Goal: Information Seeking & Learning: Compare options

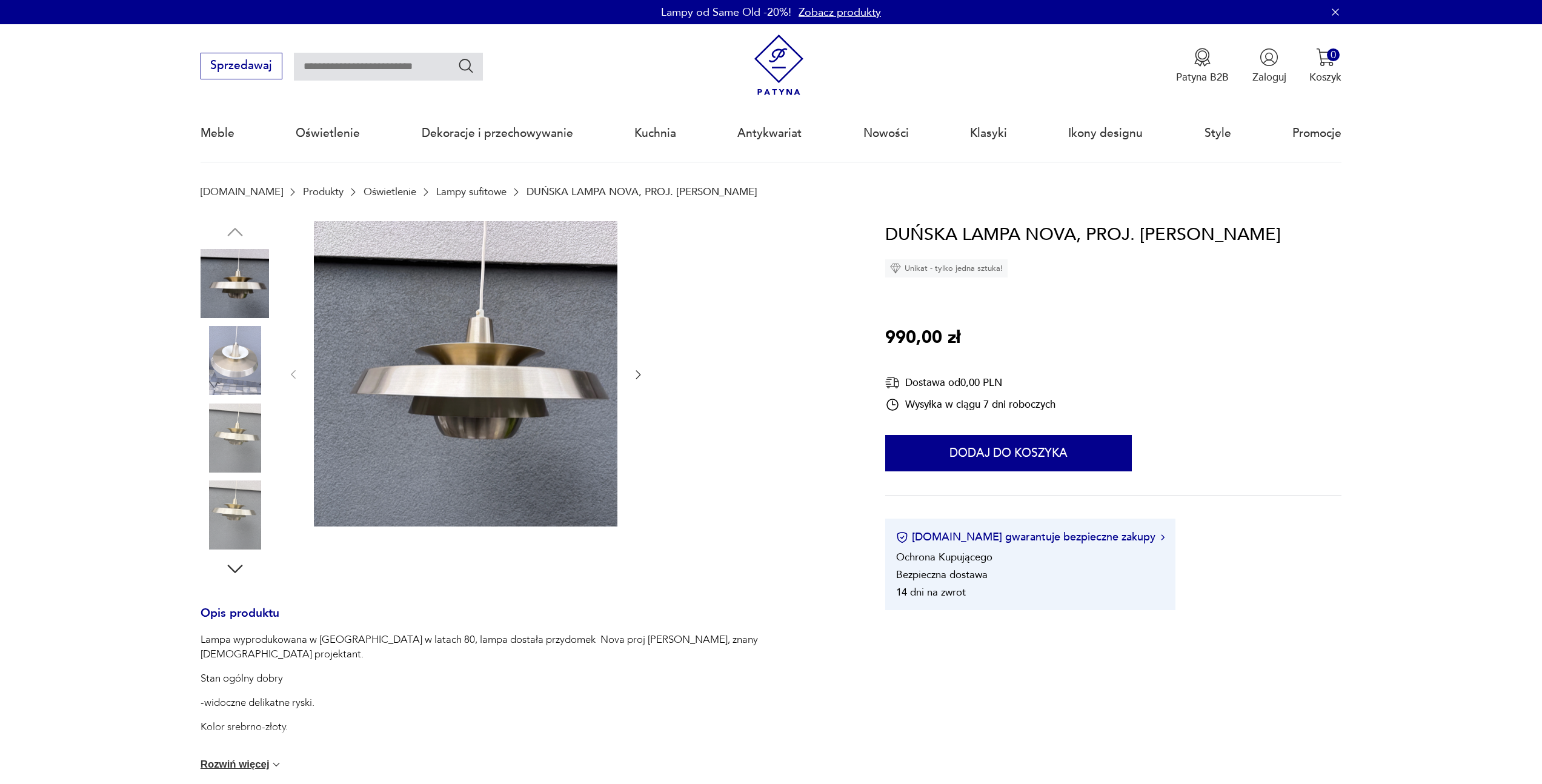
click at [245, 370] on img at bounding box center [235, 360] width 69 height 69
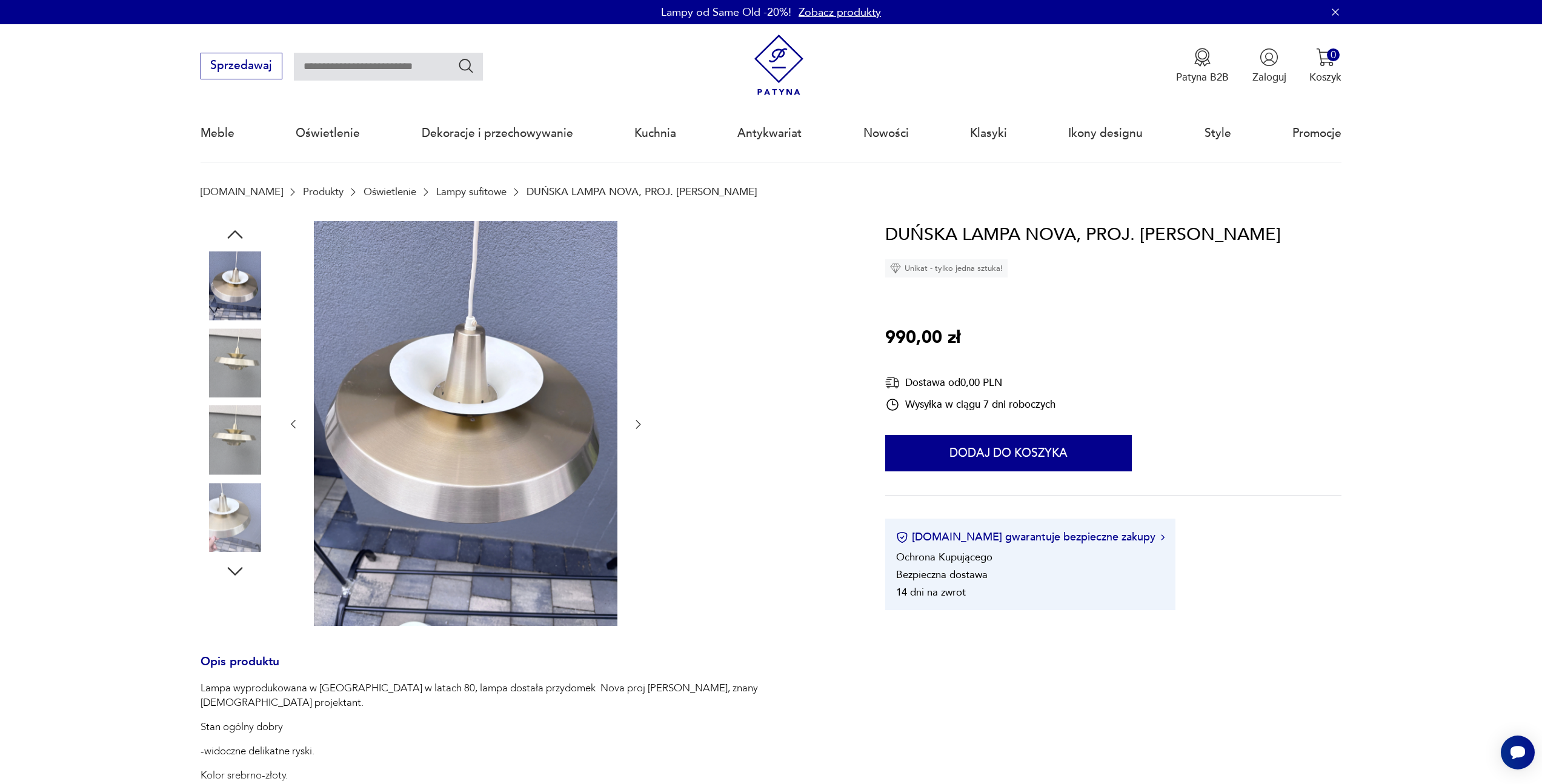
click at [232, 445] on img at bounding box center [235, 440] width 69 height 69
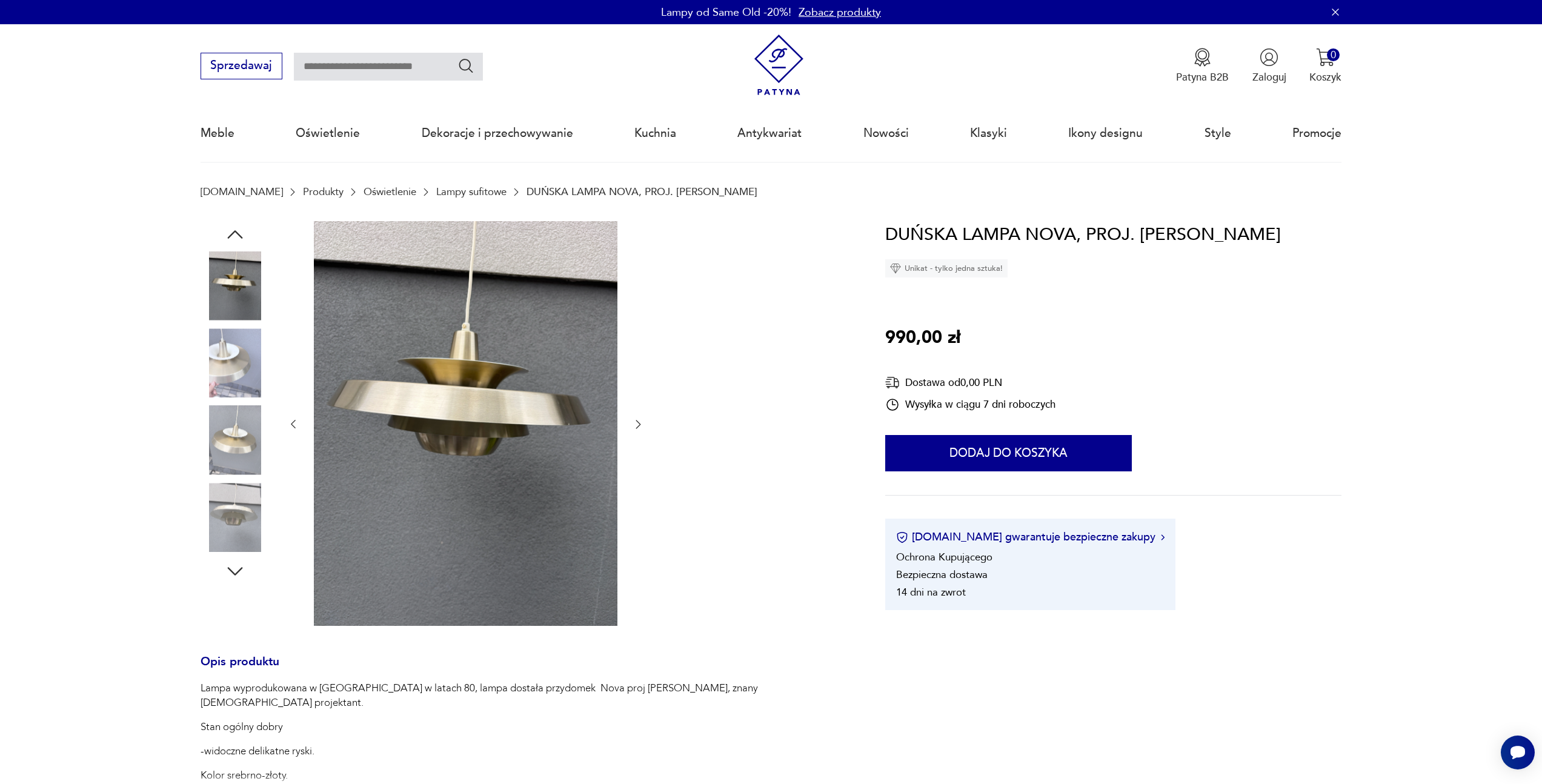
click at [221, 500] on img at bounding box center [235, 517] width 69 height 69
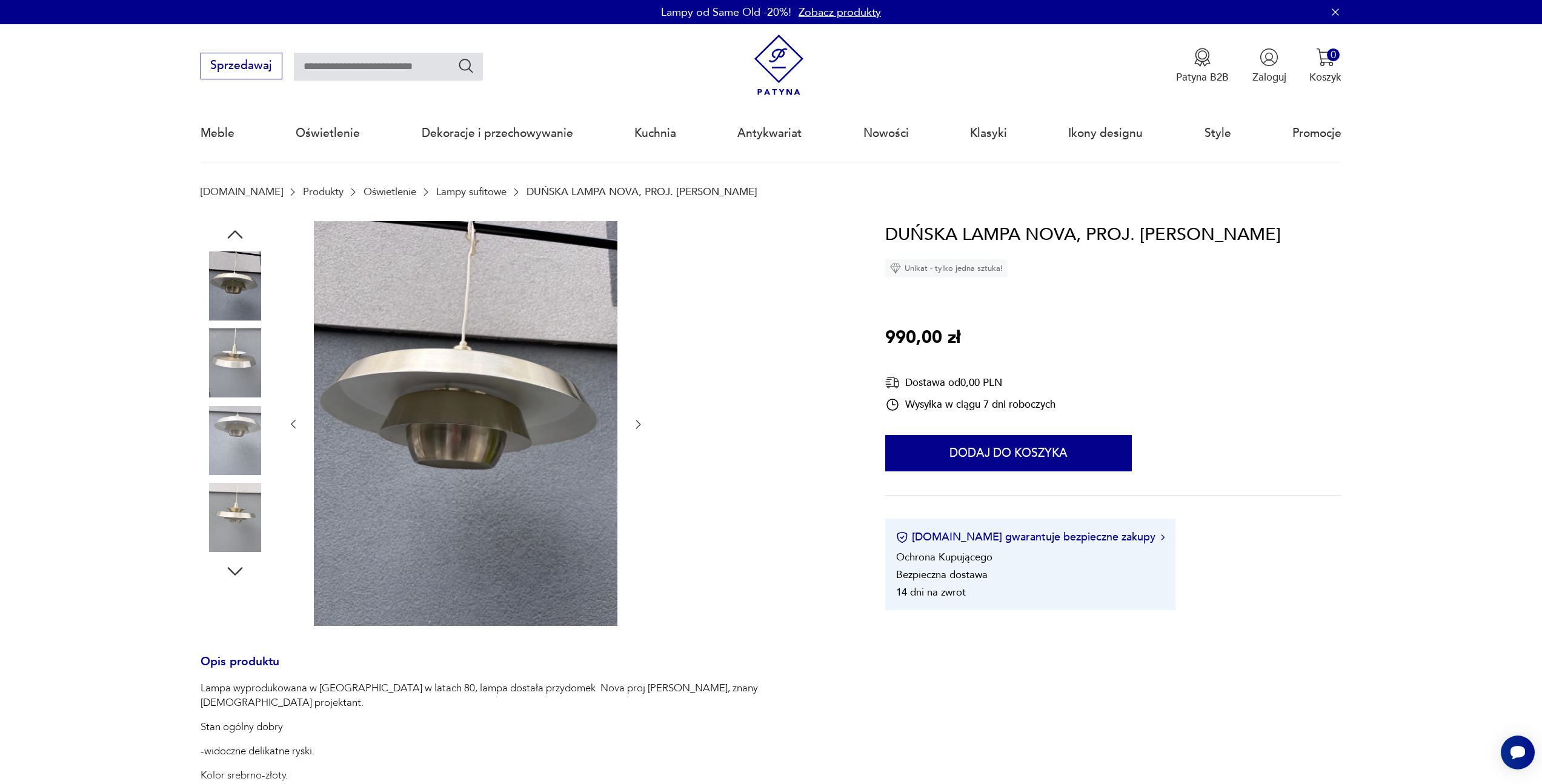
click at [230, 539] on img at bounding box center [235, 517] width 69 height 69
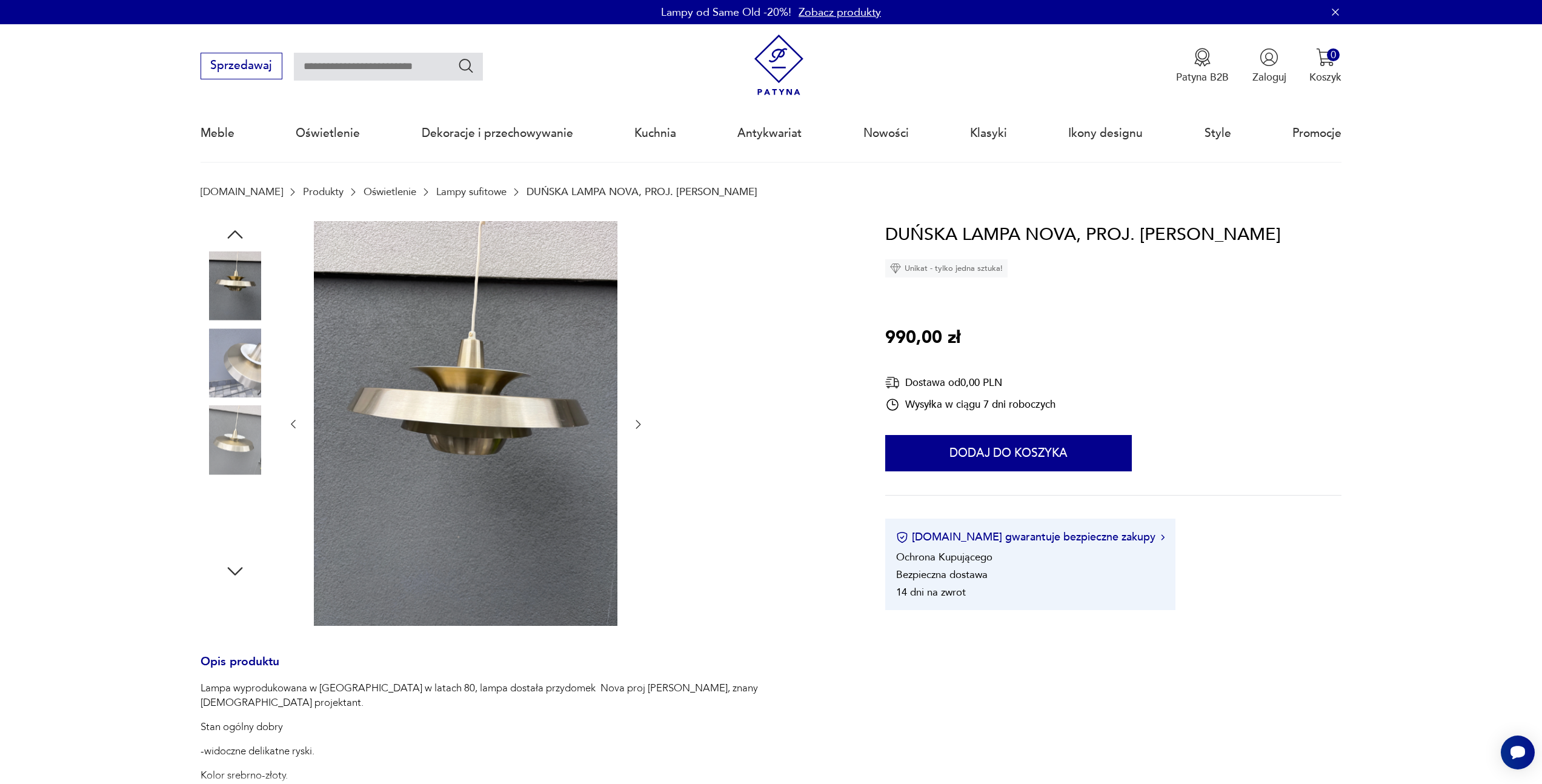
click at [243, 563] on icon "button" at bounding box center [235, 571] width 22 height 22
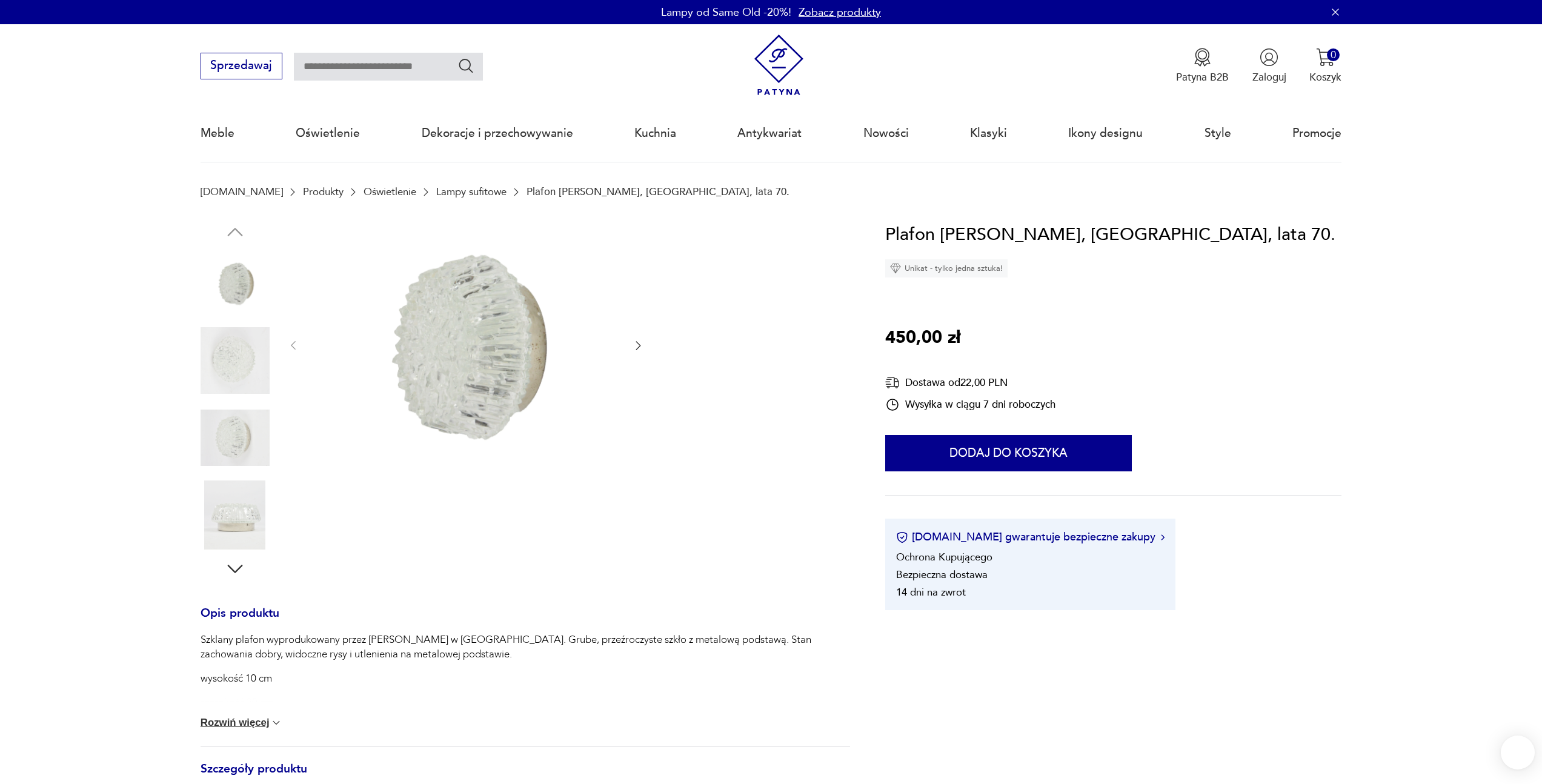
click at [250, 350] on img at bounding box center [235, 360] width 69 height 69
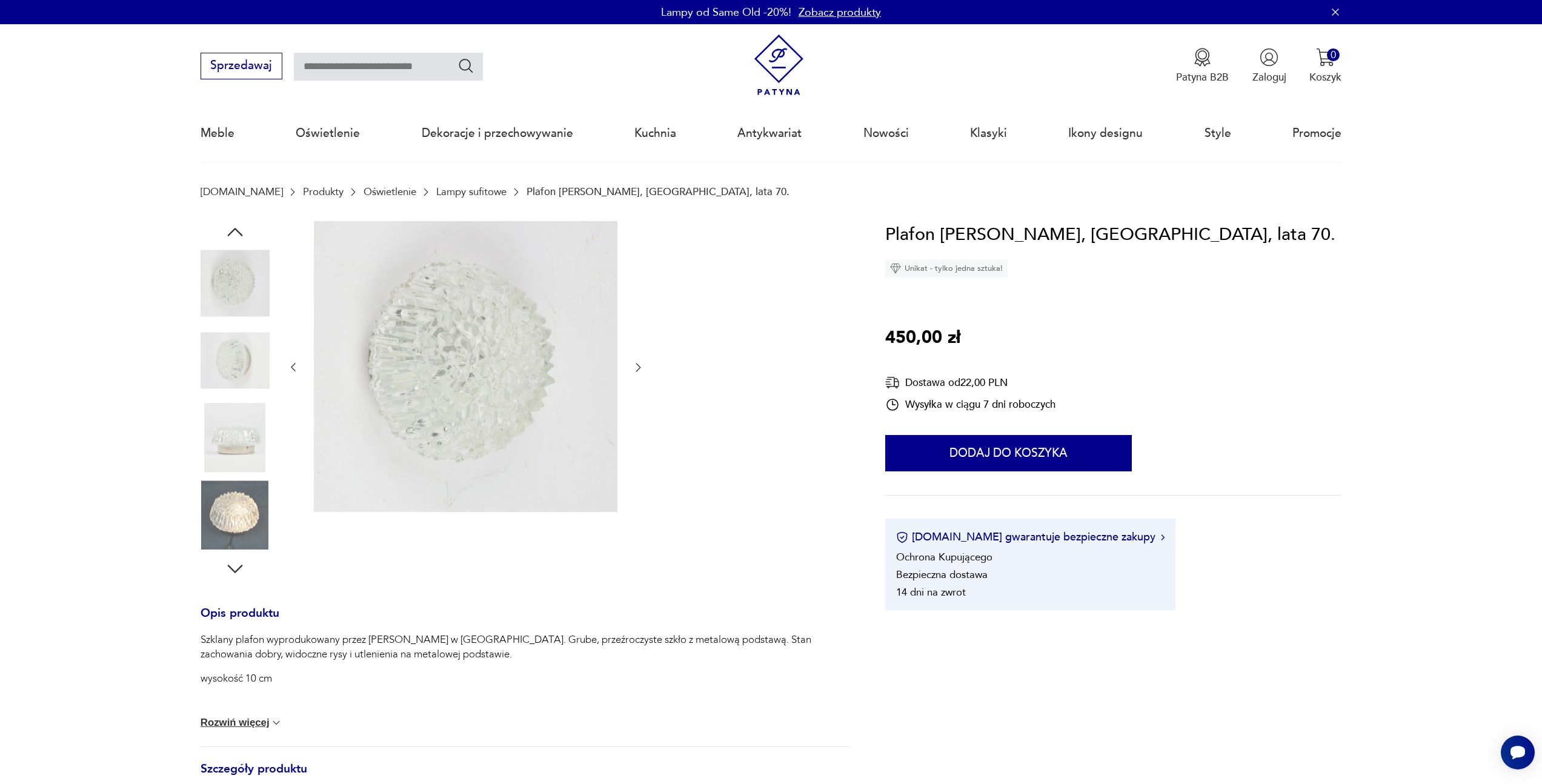
click at [255, 415] on img at bounding box center [235, 438] width 69 height 69
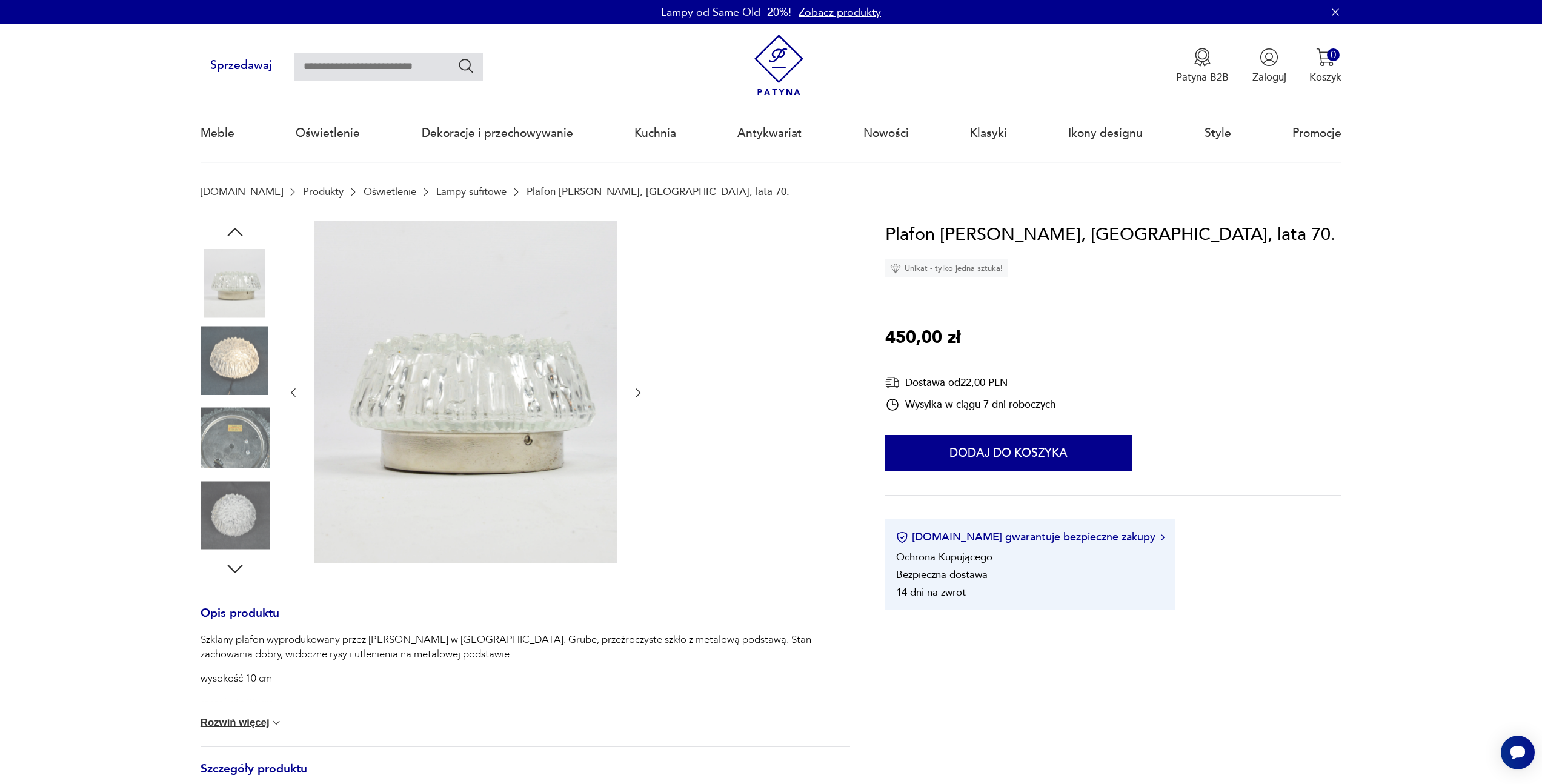
click at [249, 521] on img at bounding box center [235, 515] width 69 height 69
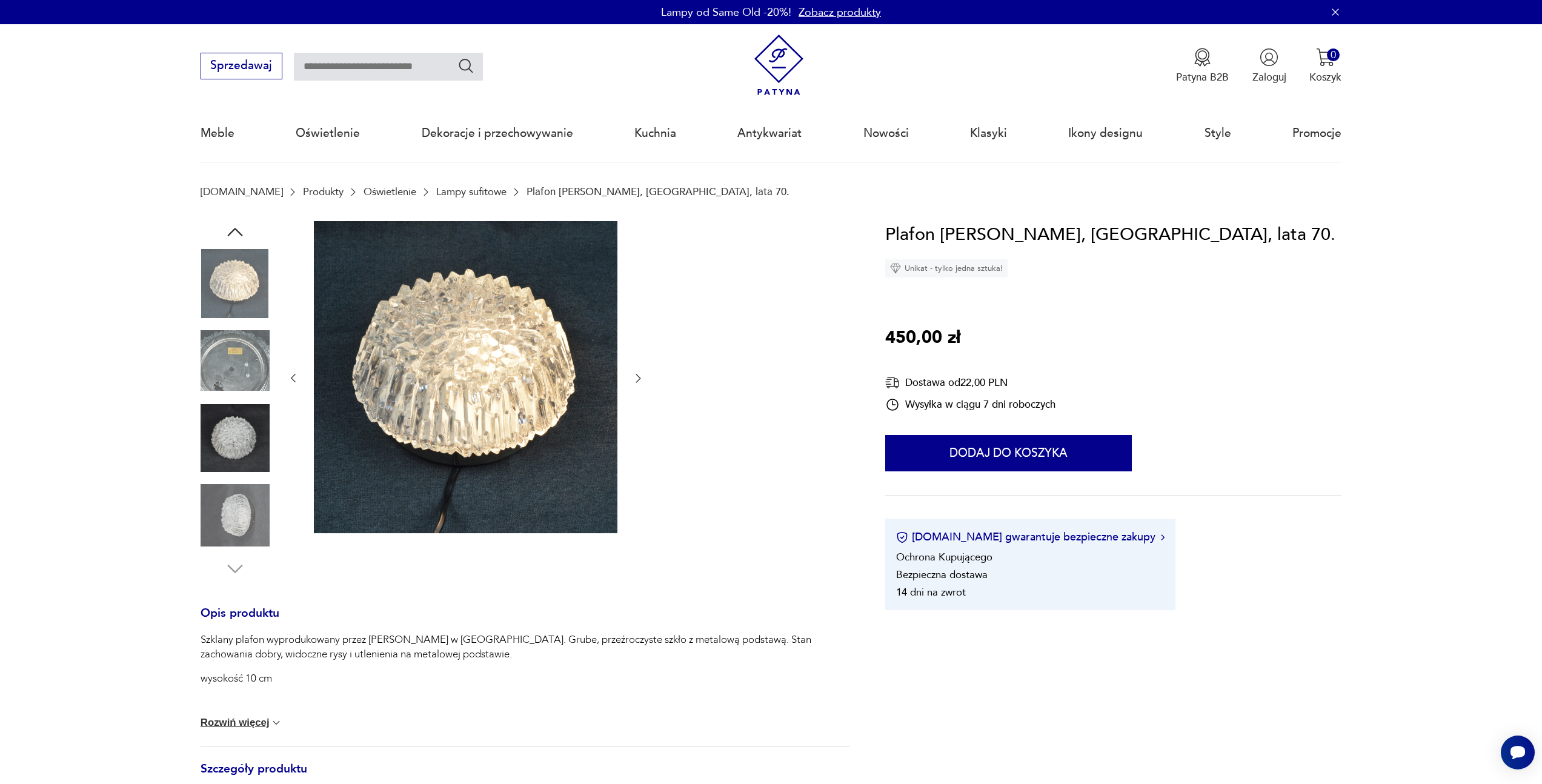
click at [264, 418] on img at bounding box center [235, 438] width 69 height 69
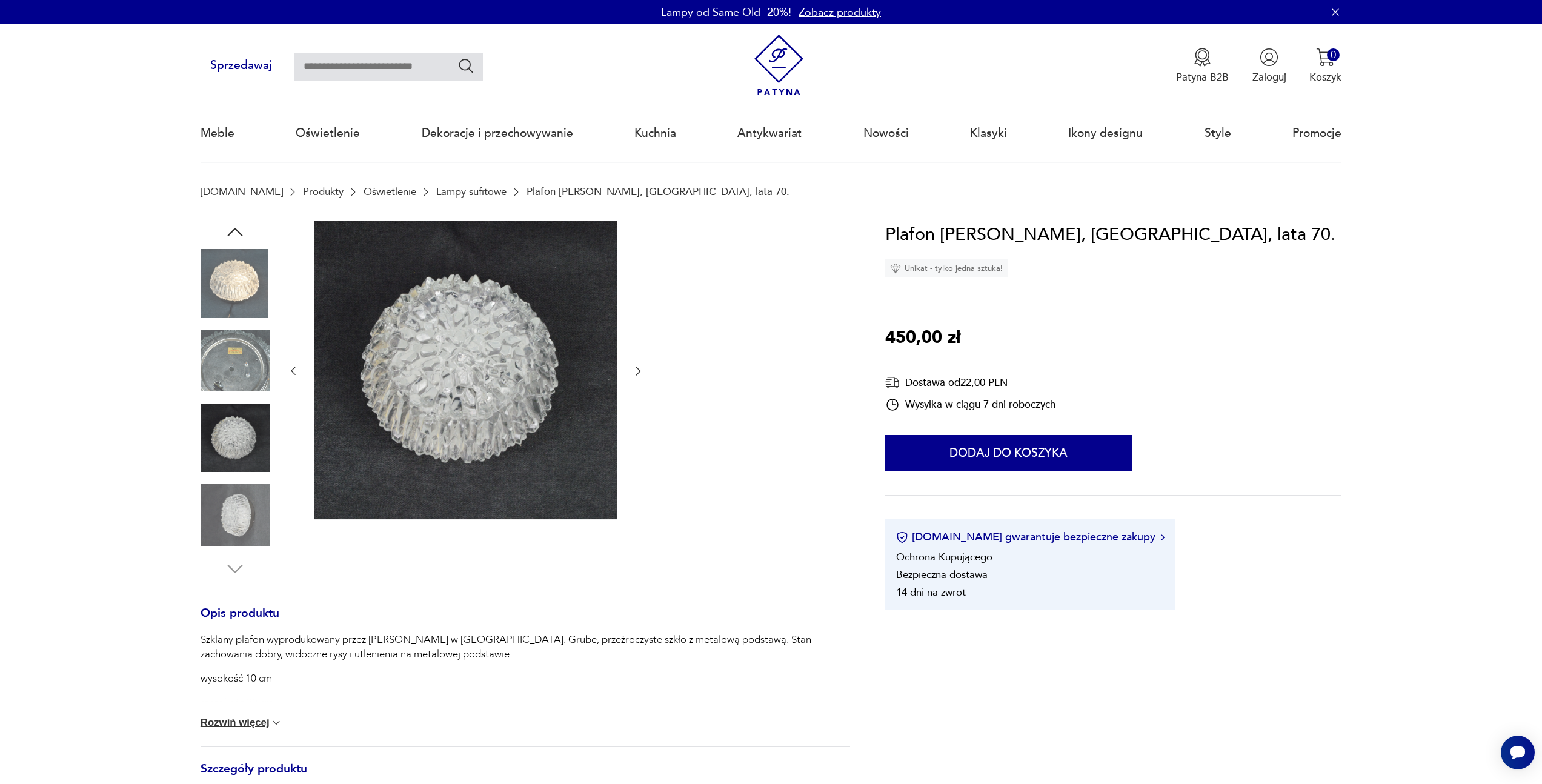
click at [279, 355] on div at bounding box center [525, 401] width 649 height 359
click at [249, 376] on img at bounding box center [235, 360] width 69 height 69
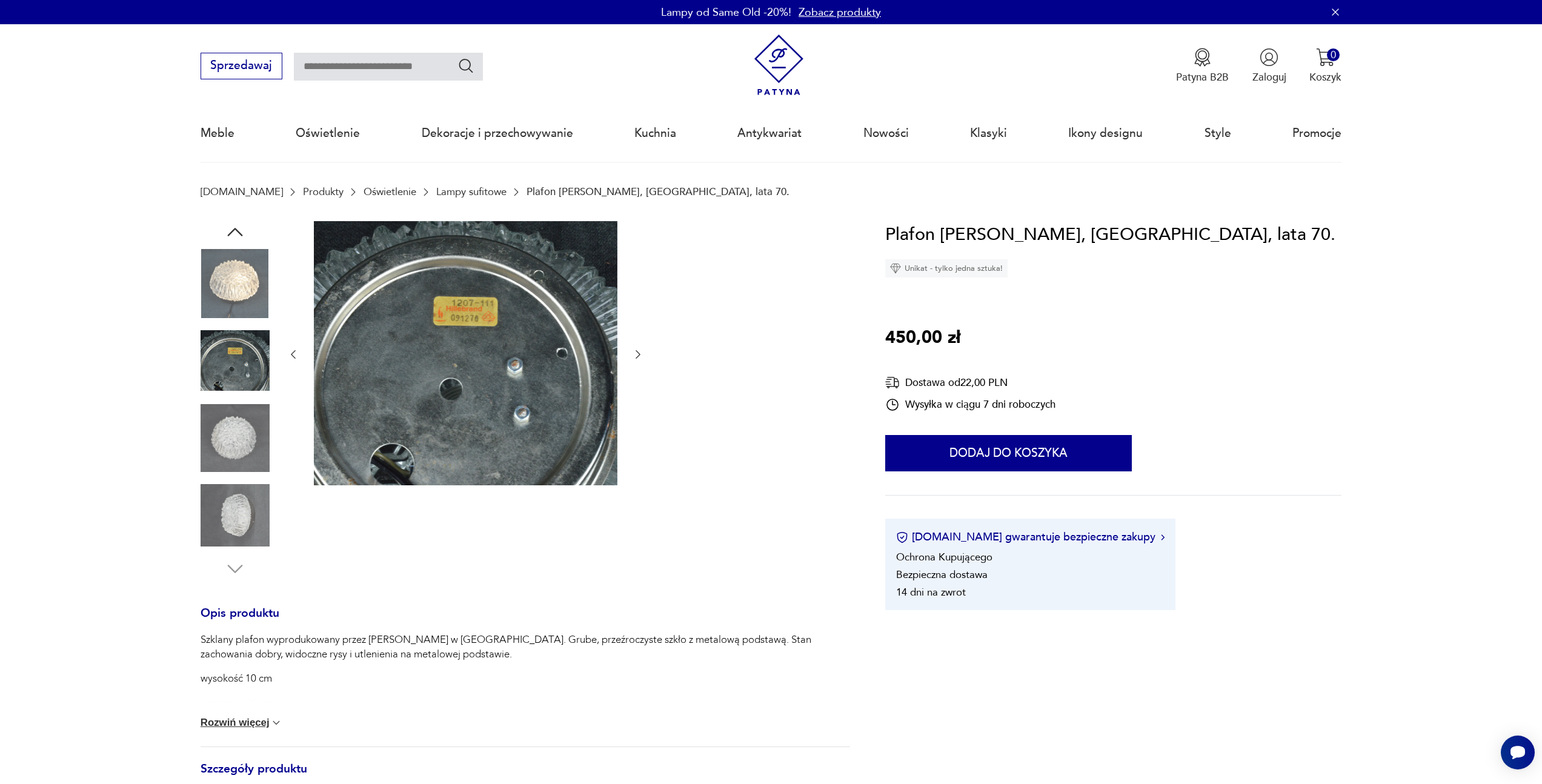
click at [261, 360] on img at bounding box center [235, 360] width 69 height 69
click at [231, 294] on img at bounding box center [235, 284] width 69 height 69
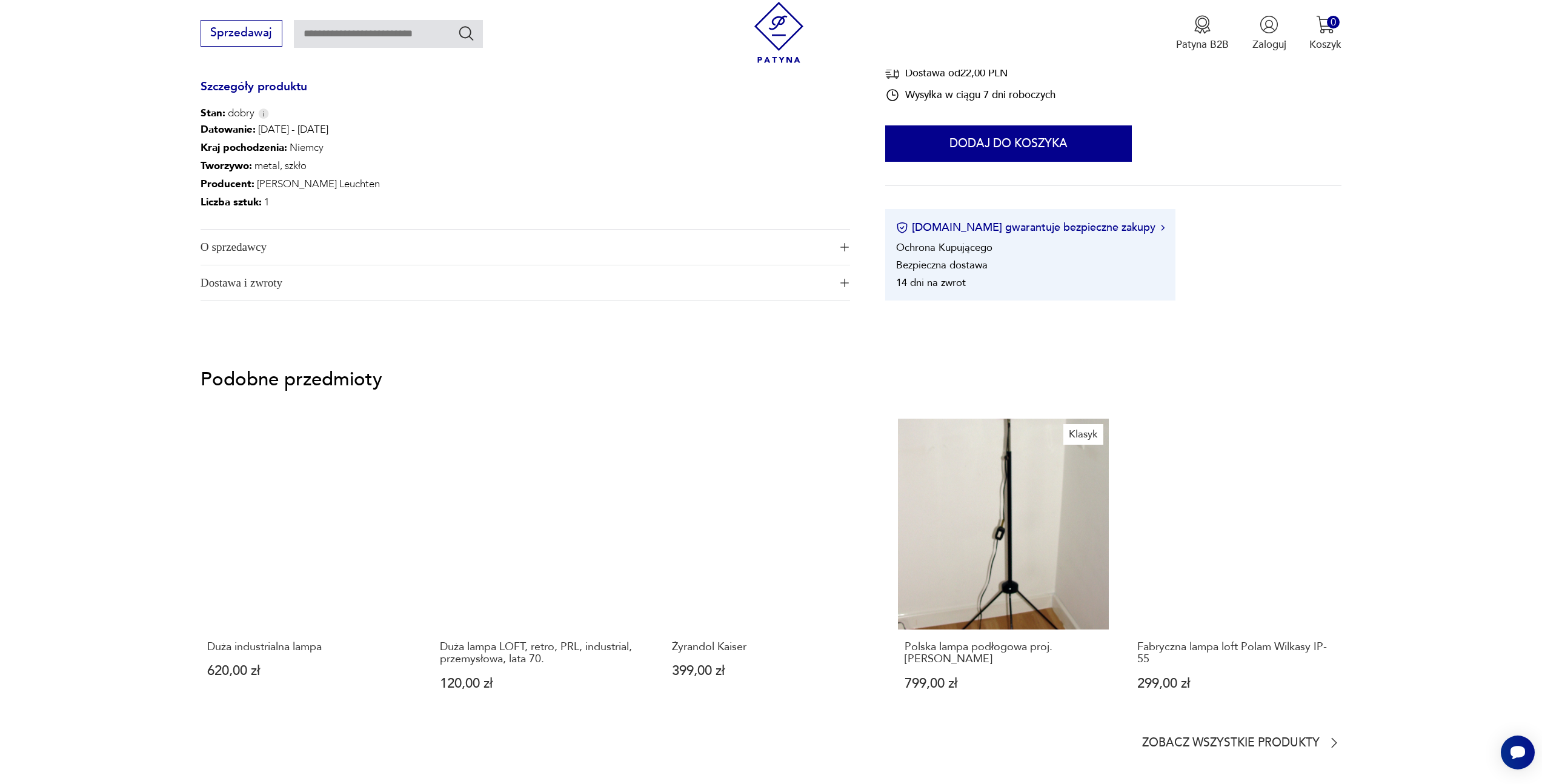
scroll to position [702, 0]
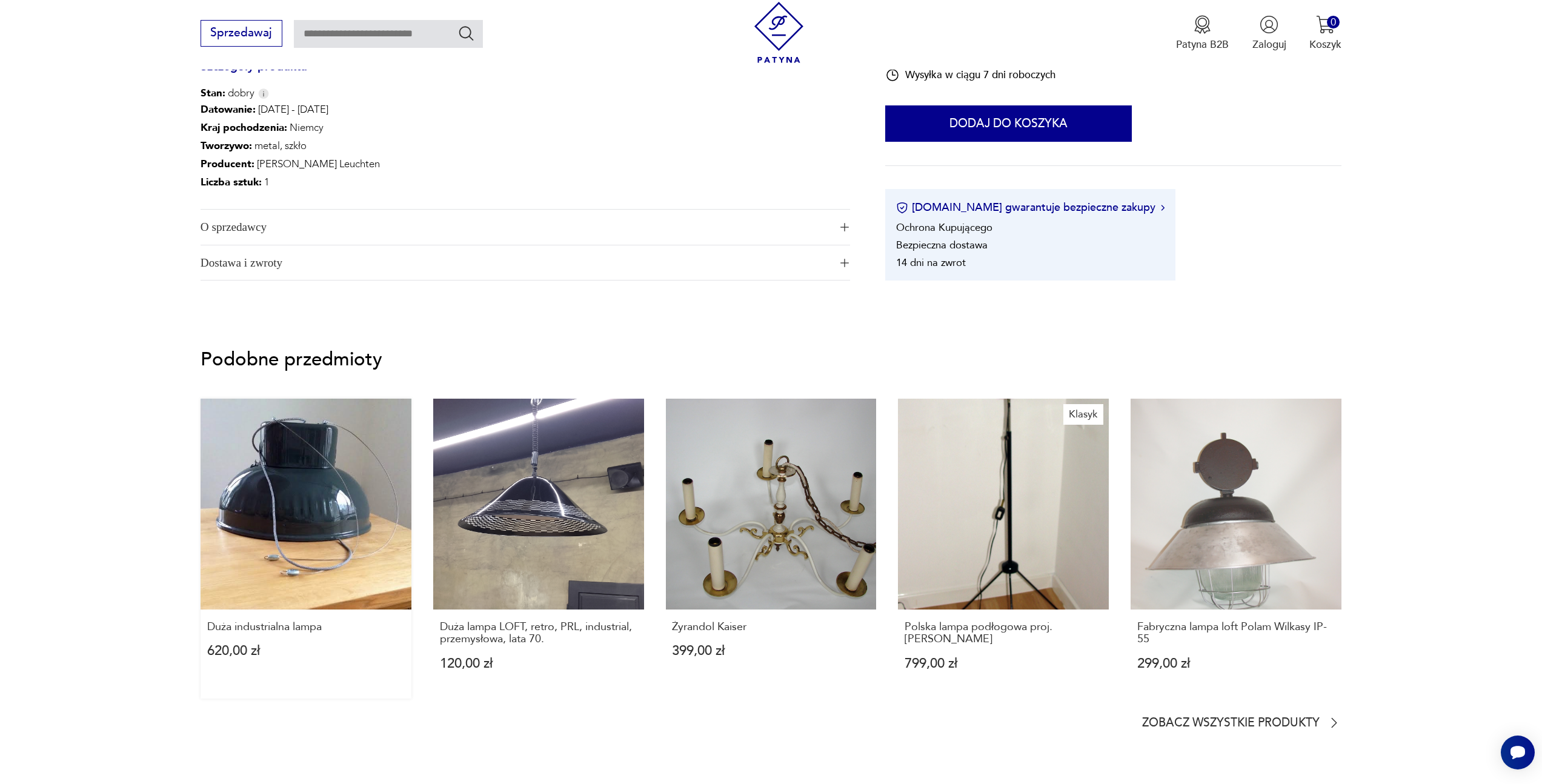
click at [377, 470] on link "Duża industrialna lampa 620,00 zł" at bounding box center [305, 548] width 211 height 300
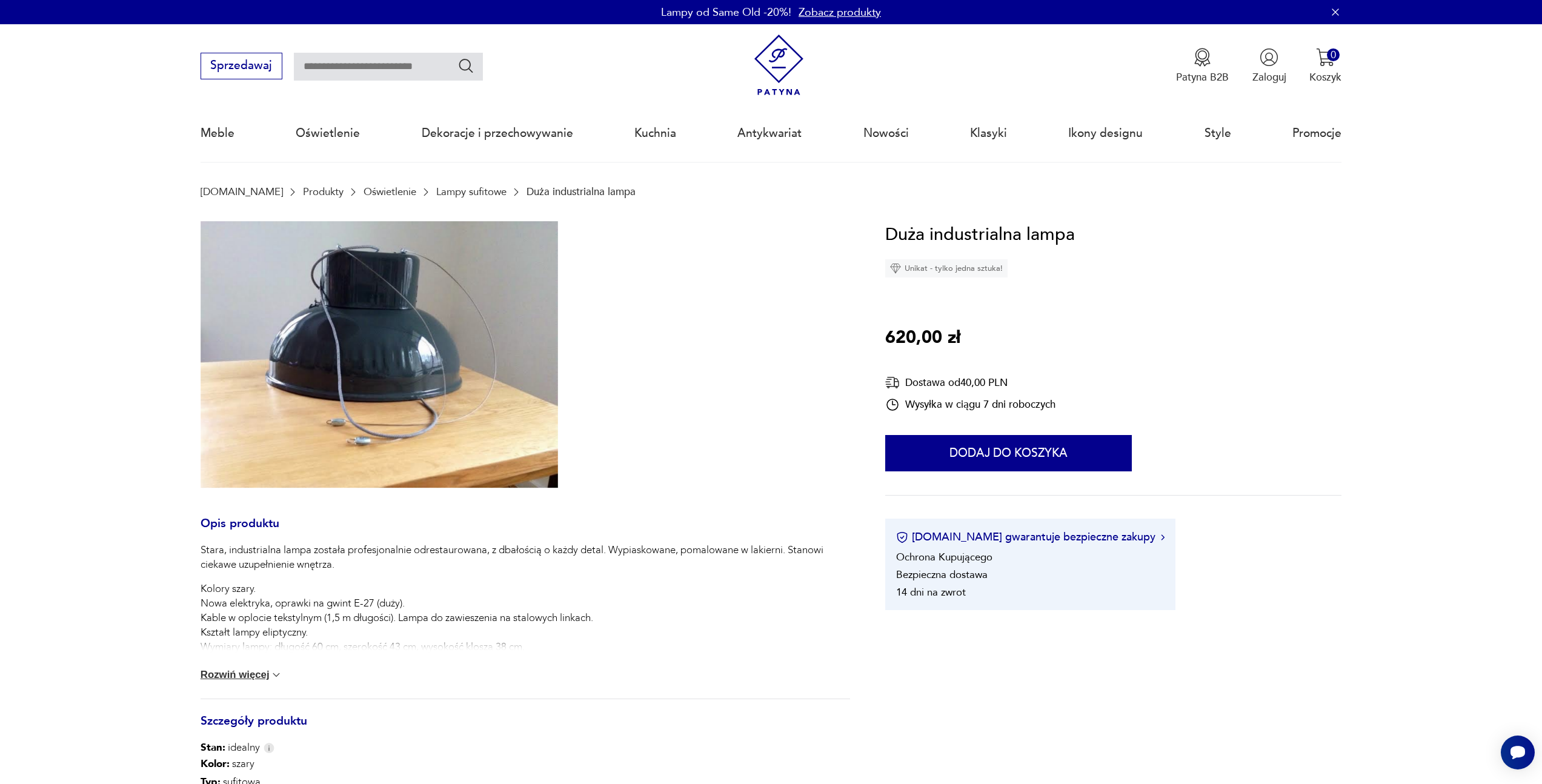
click at [448, 322] on img at bounding box center [379, 355] width 358 height 267
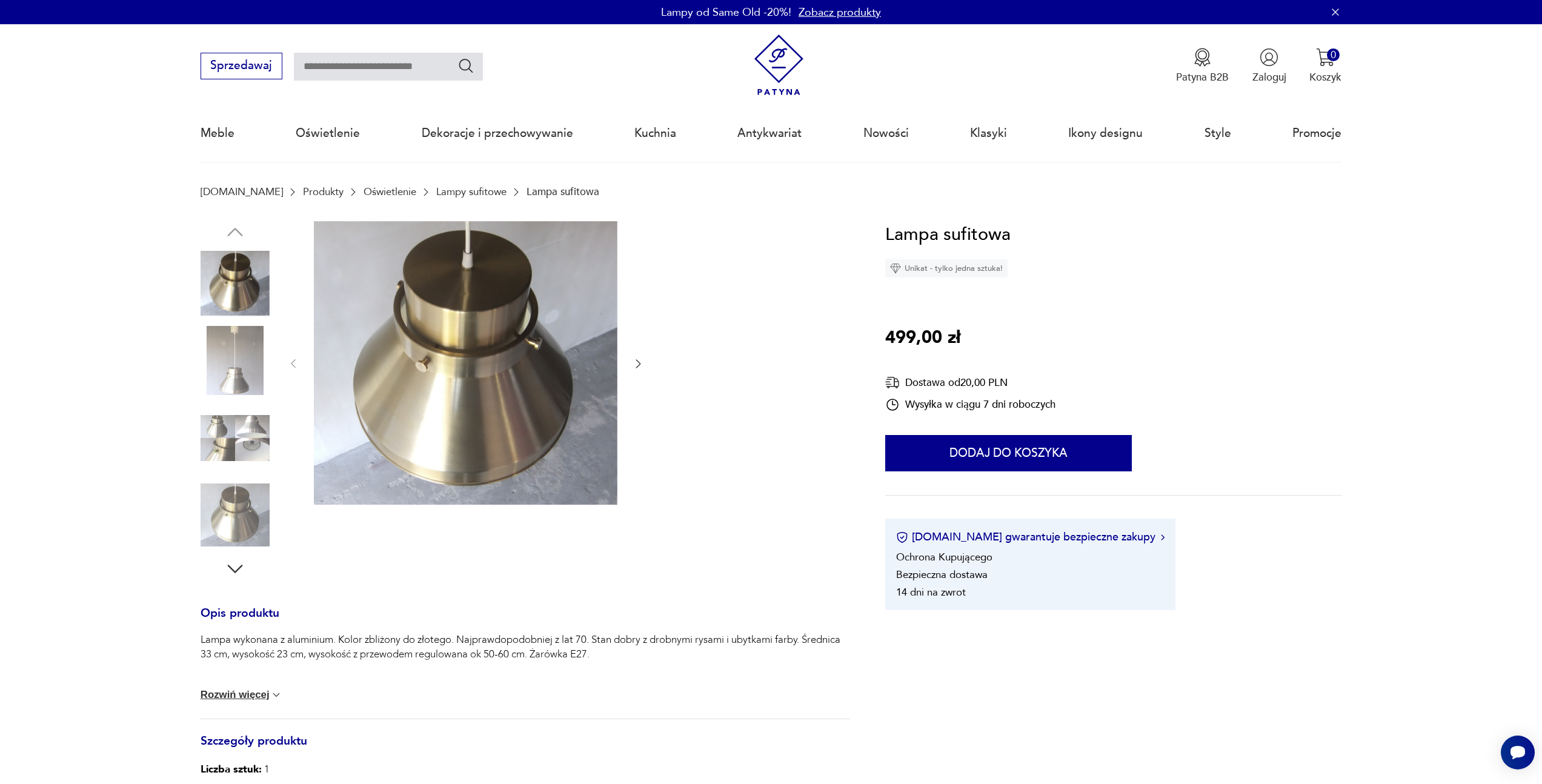
click at [247, 383] on img at bounding box center [235, 360] width 69 height 69
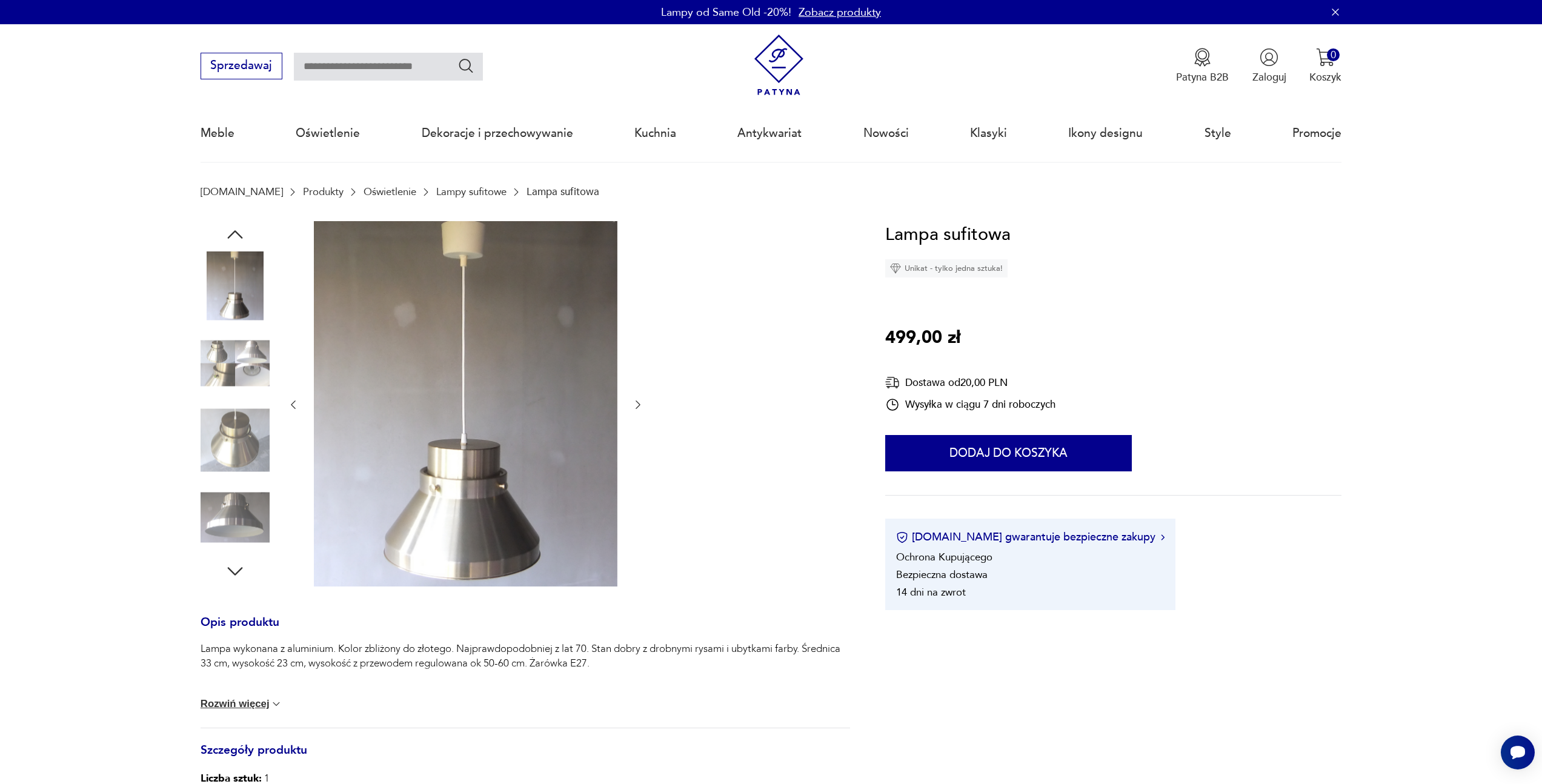
click at [241, 433] on img at bounding box center [235, 440] width 69 height 69
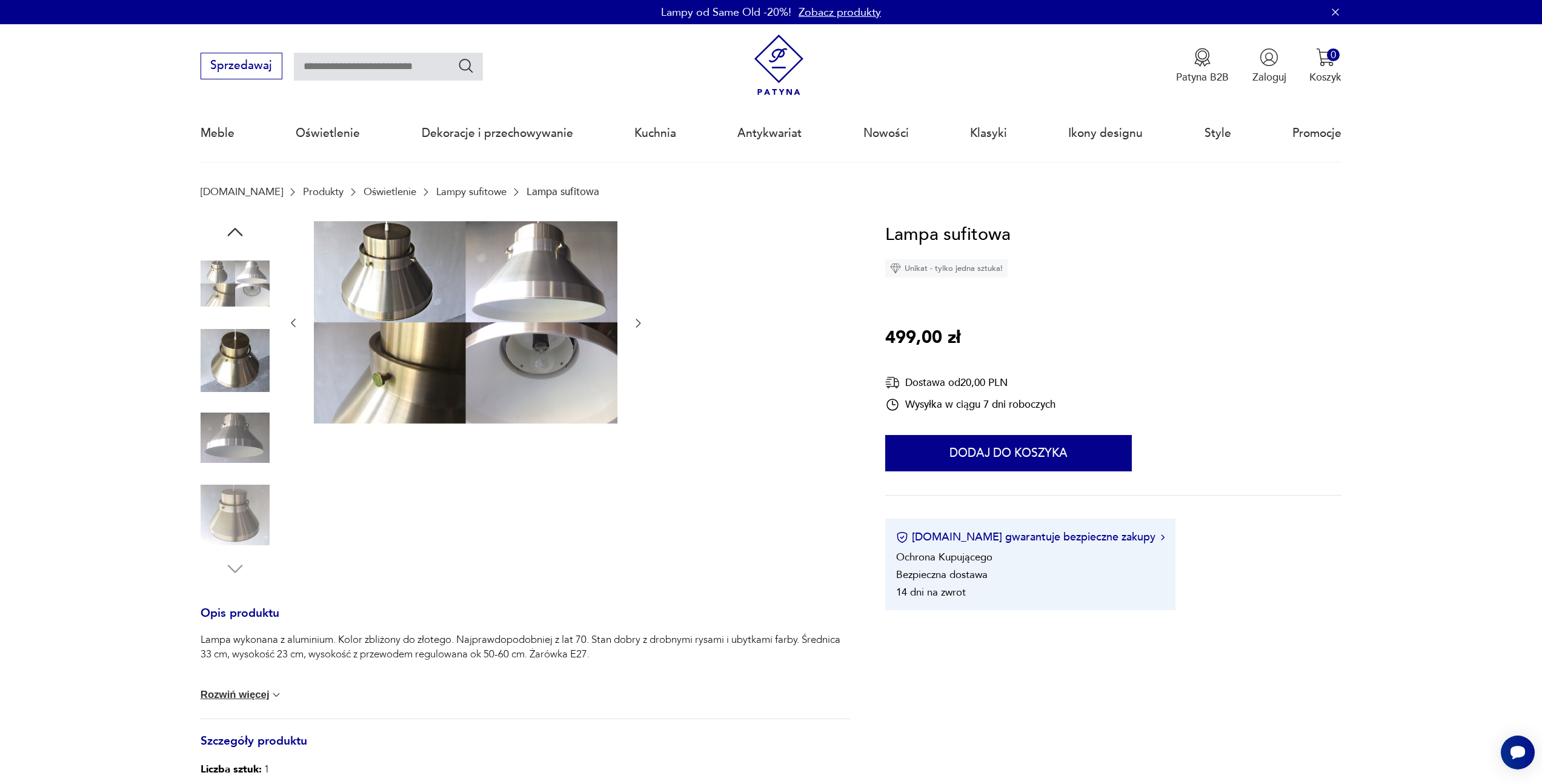
click at [234, 495] on img at bounding box center [235, 515] width 69 height 69
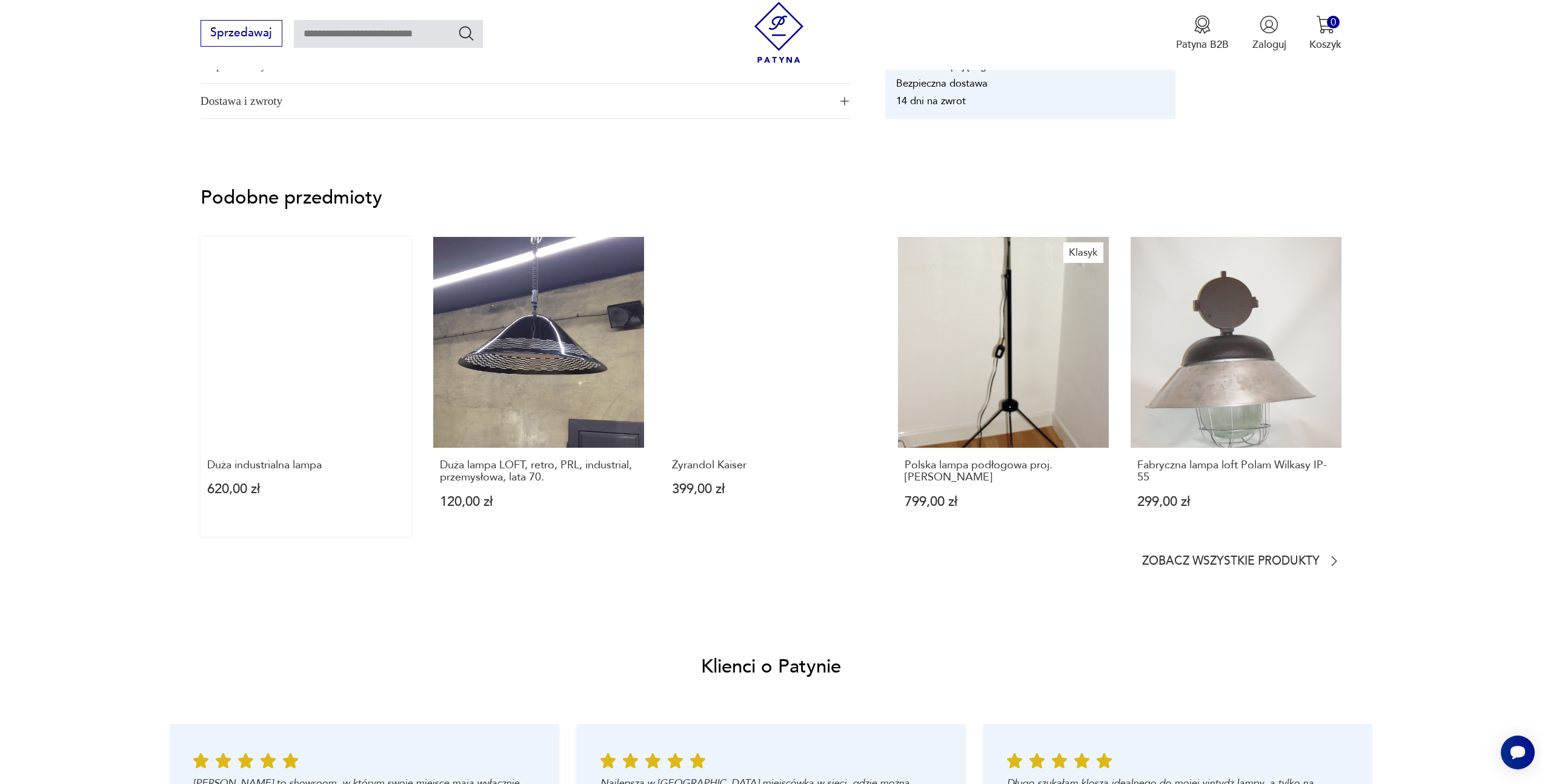
scroll to position [772, 0]
